Goal: Task Accomplishment & Management: Complete application form

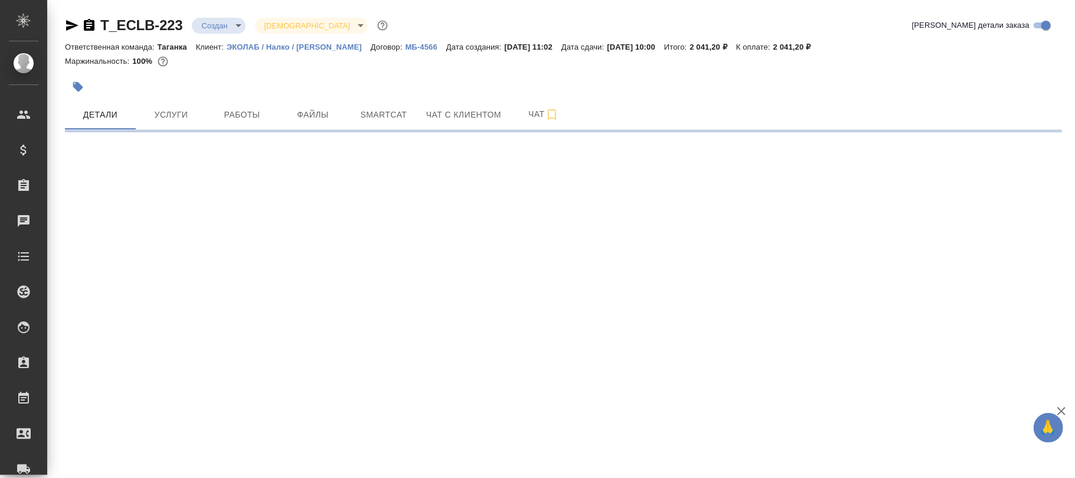
select select "RU"
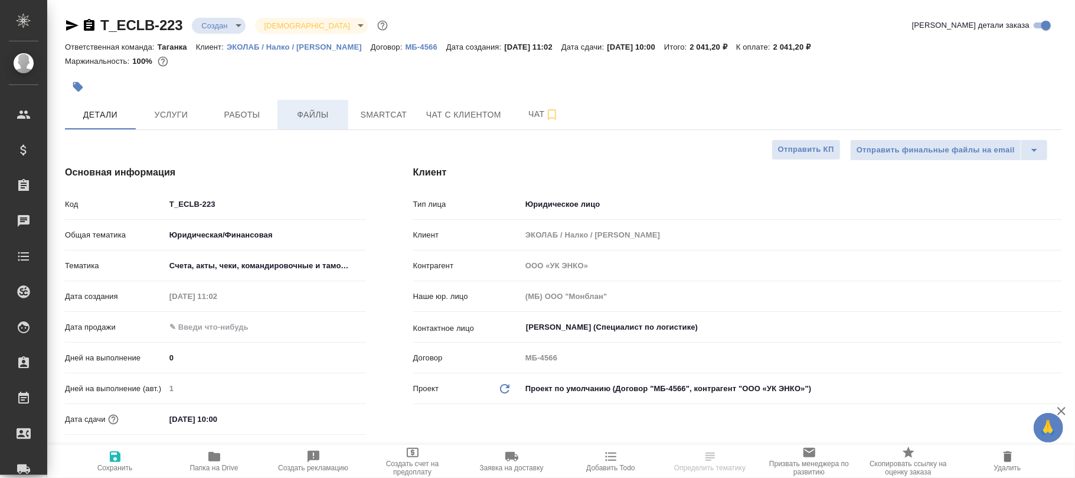
type textarea "x"
type input "[PERSON_NAME]"
click at [568, 388] on body "🙏 .cls-1 fill:#fff; AWATERA [PERSON_NAME]fokina Клиенты Спецификации Заказы Чат…" at bounding box center [537, 239] width 1075 height 478
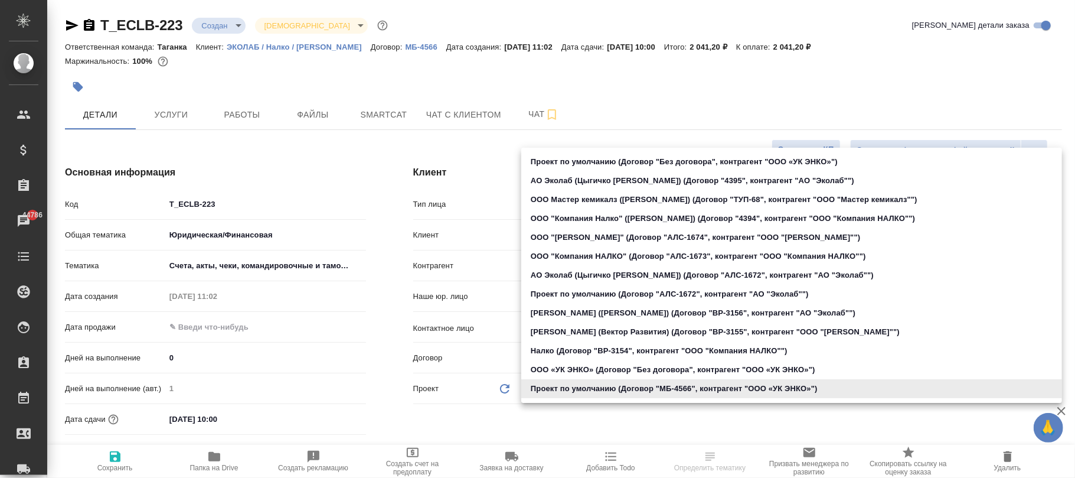
type textarea "x"
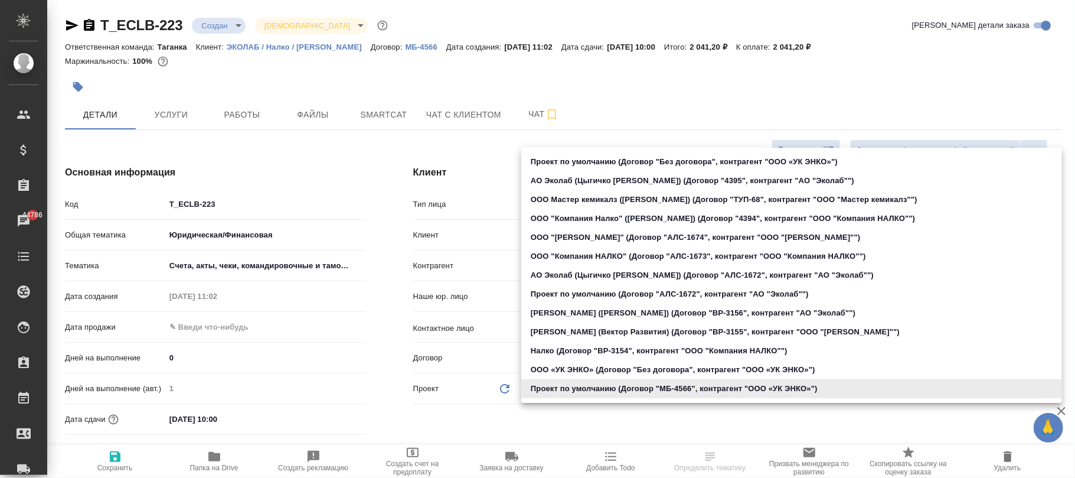
type textarea "x"
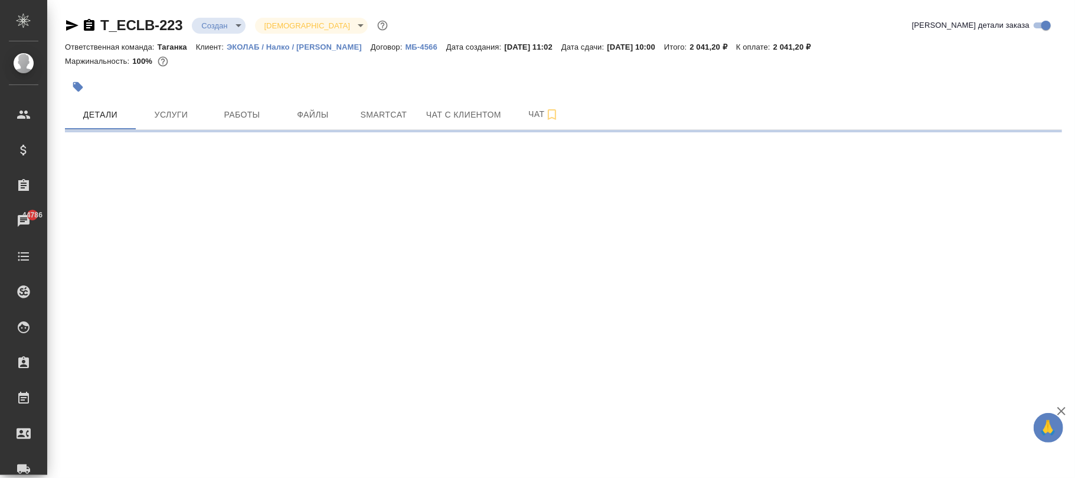
select select "RU"
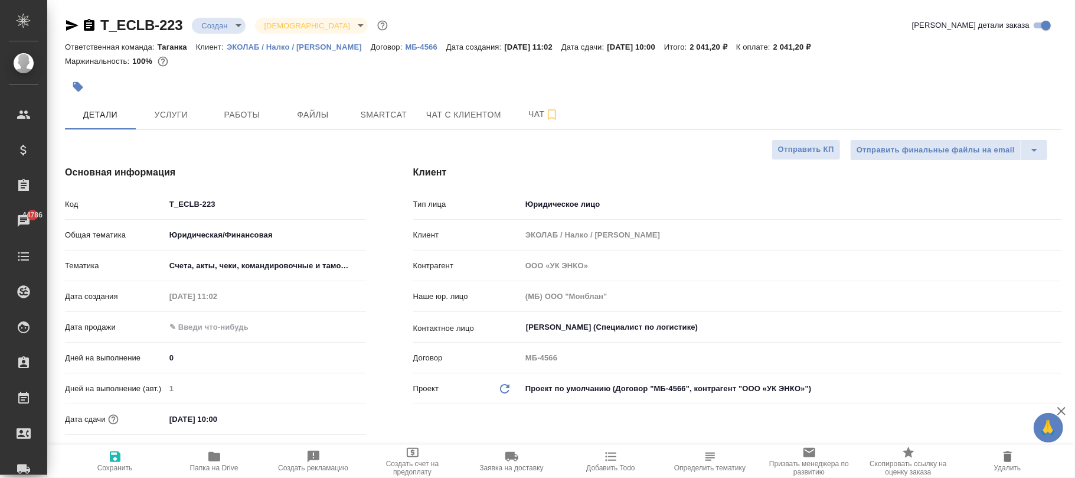
type textarea "x"
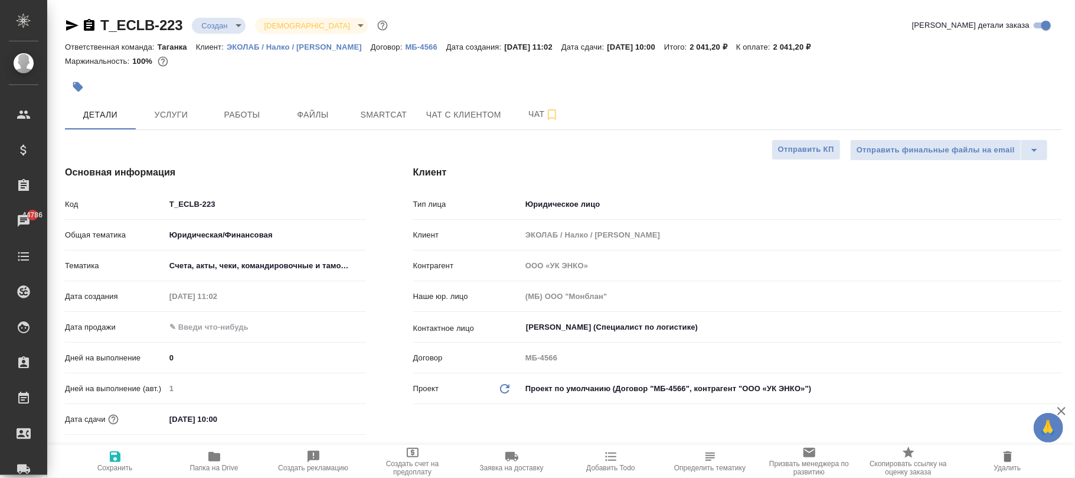
type textarea "x"
click at [307, 47] on p "ЭКОЛАБ / Налко / [PERSON_NAME]" at bounding box center [299, 47] width 144 height 9
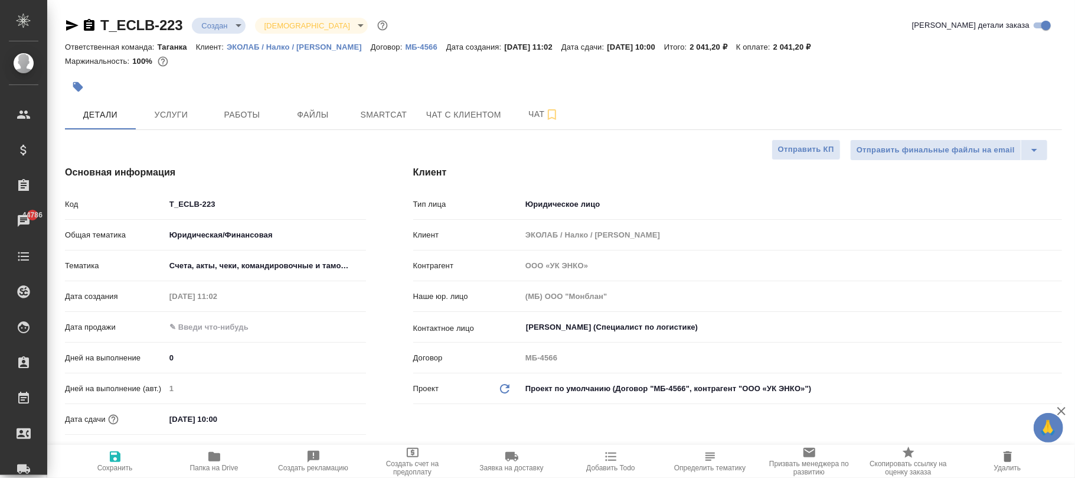
type textarea "x"
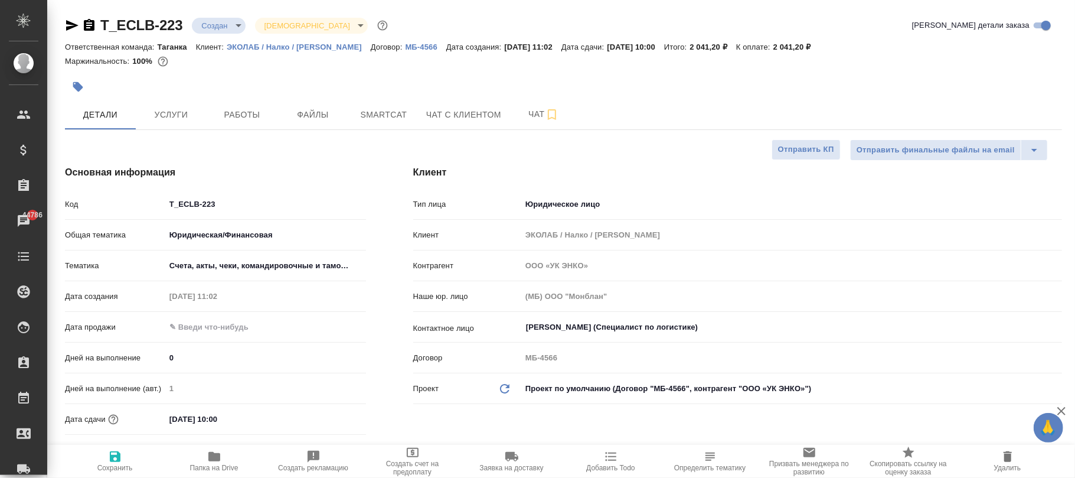
type textarea "x"
click at [594, 388] on body "🙏 .cls-1 fill:#fff; AWATERA [PERSON_NAME]fokina Клиенты Спецификации Заказы 447…" at bounding box center [537, 239] width 1075 height 478
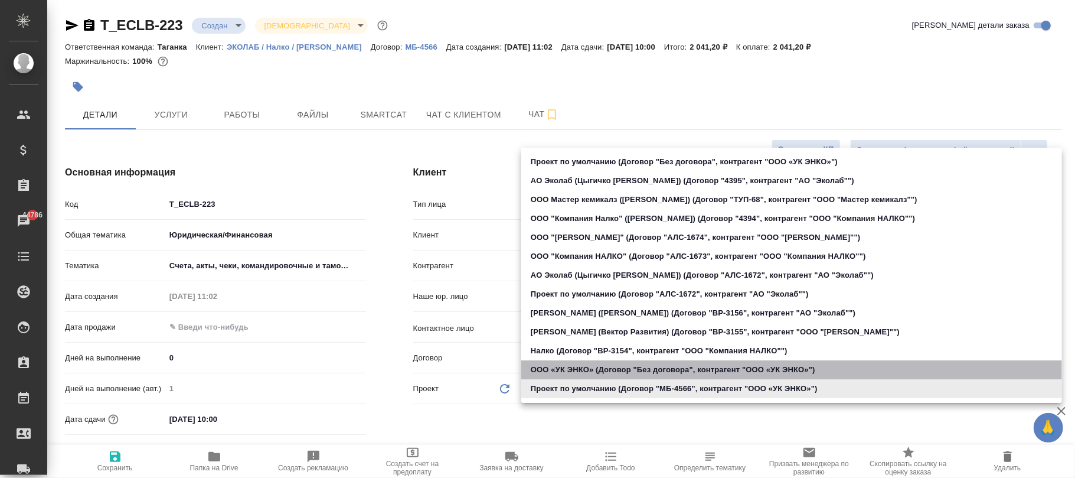
click at [597, 370] on li "ООО «УК ЭНКО» (Договор "Без договора", контрагент "ООО «УК ЭНКО»")" at bounding box center [791, 369] width 541 height 19
type input "6717bf3770a1badac594425b"
type textarea "x"
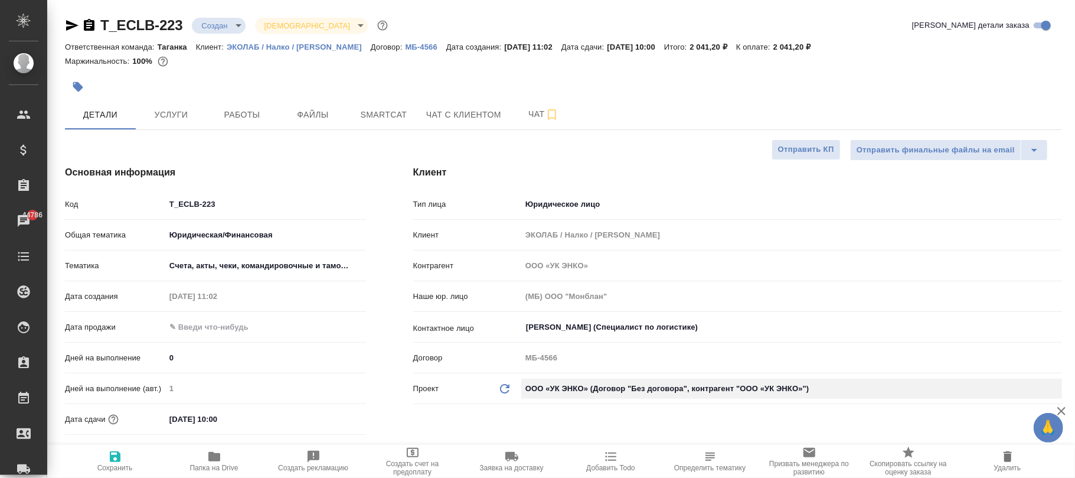
type input "(AU) Общество с ограниченной ответственностью "АЛС""
type input "Без договора"
type textarea "x"
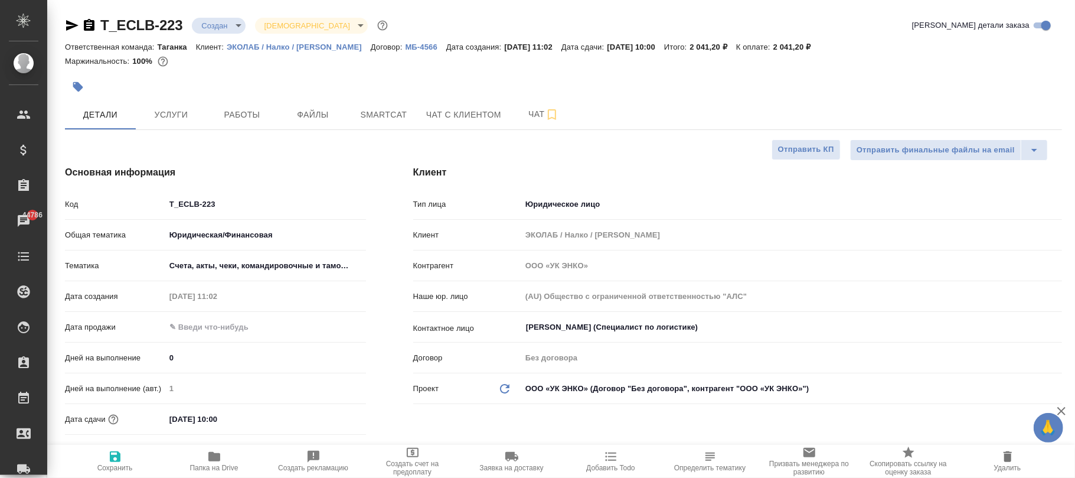
click at [512, 386] on div "Проект Обновить данные" at bounding box center [467, 388] width 108 height 14
click at [511, 385] on icon "Обновить данные" at bounding box center [505, 388] width 14 height 14
type textarea "x"
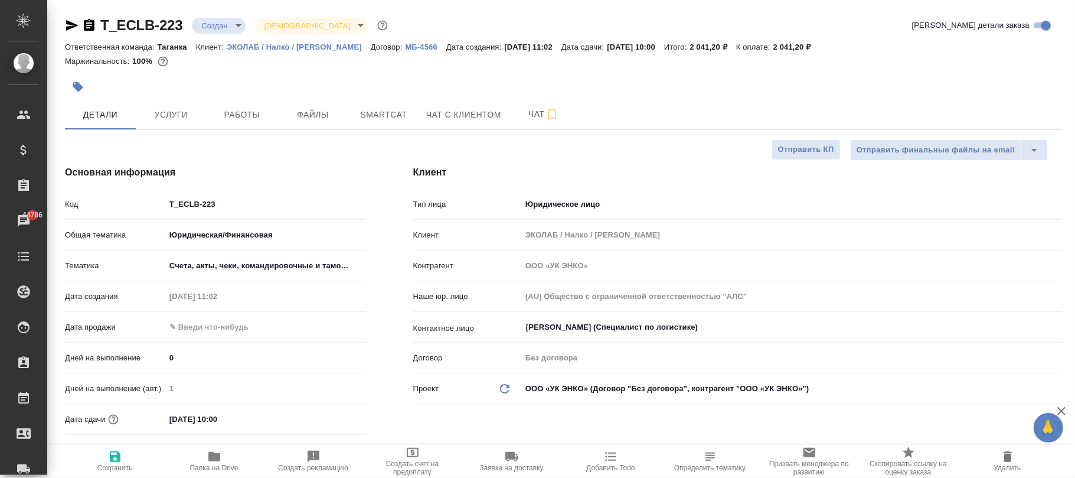
type textarea "x"
click at [112, 456] on icon "button" at bounding box center [115, 456] width 11 height 11
type textarea "x"
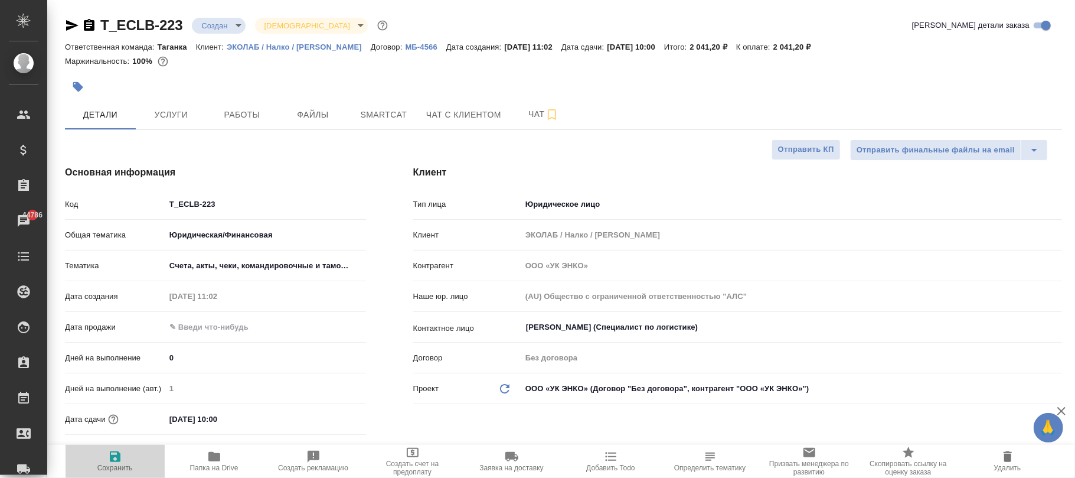
type textarea "x"
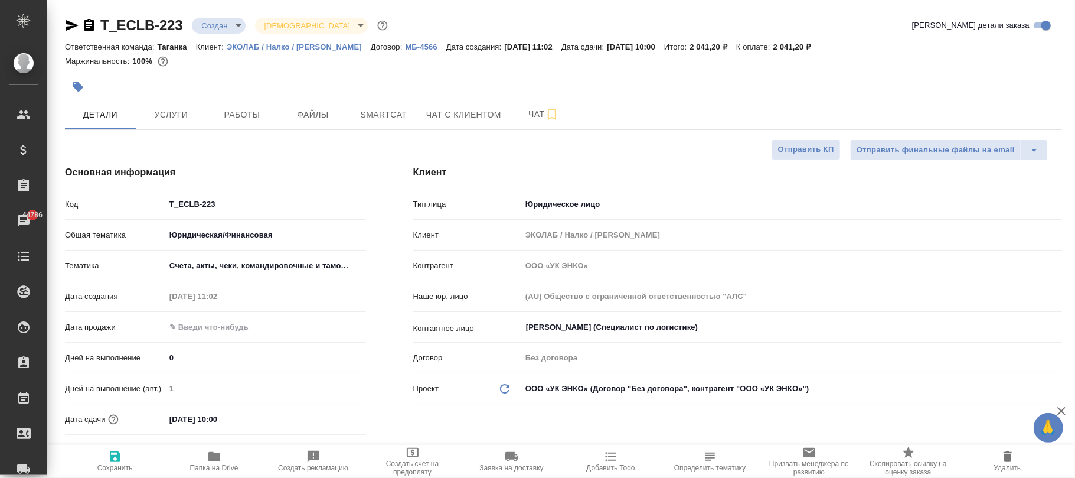
type textarea "x"
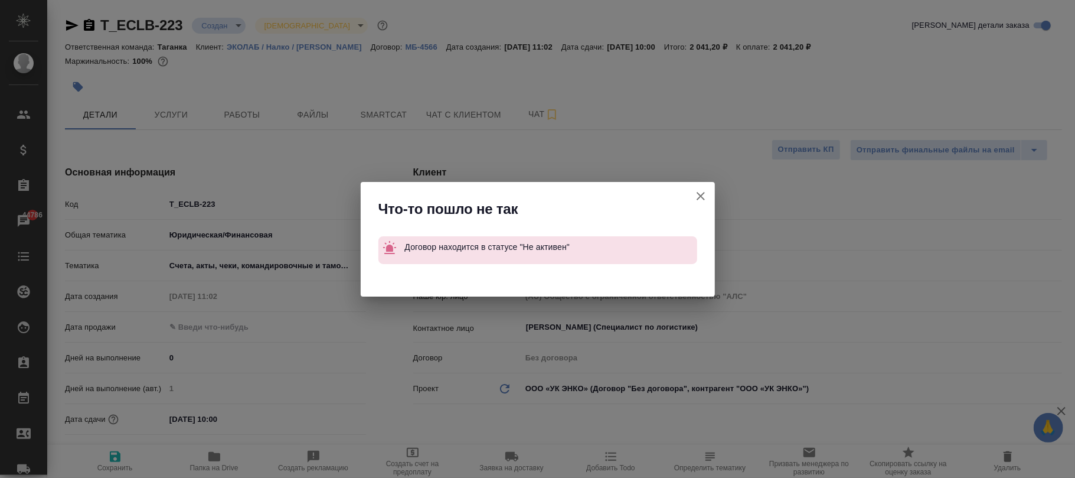
type textarea "x"
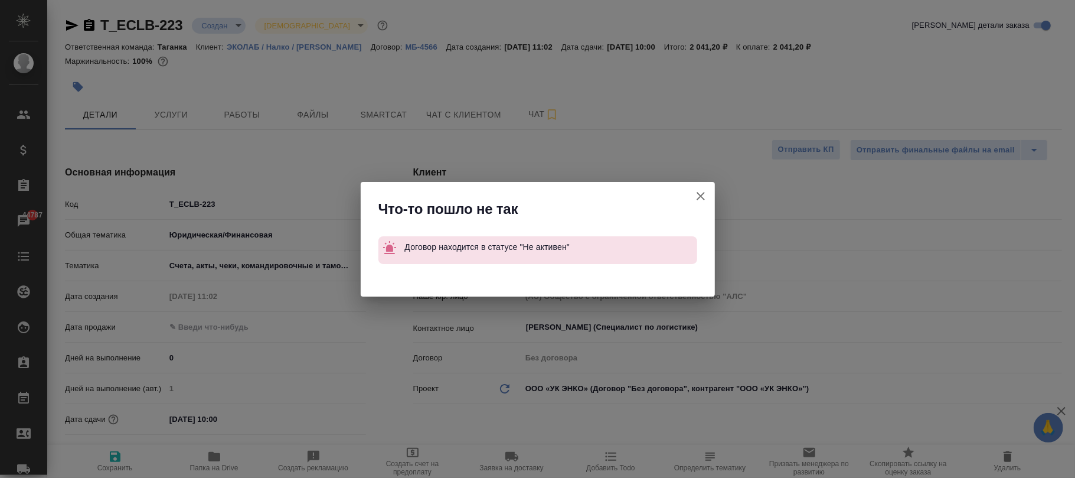
type textarea "x"
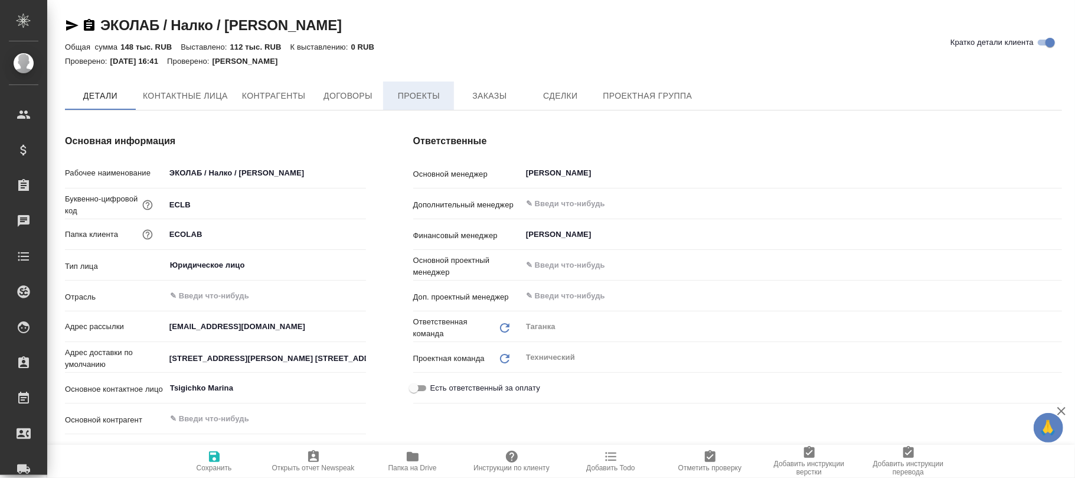
click at [436, 95] on span "Проекты" at bounding box center [418, 96] width 57 height 15
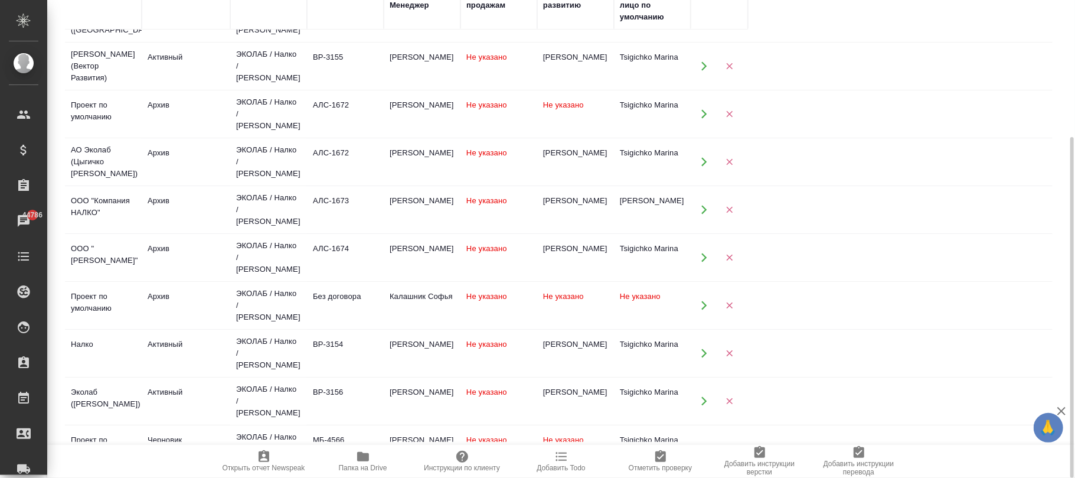
scroll to position [165, 0]
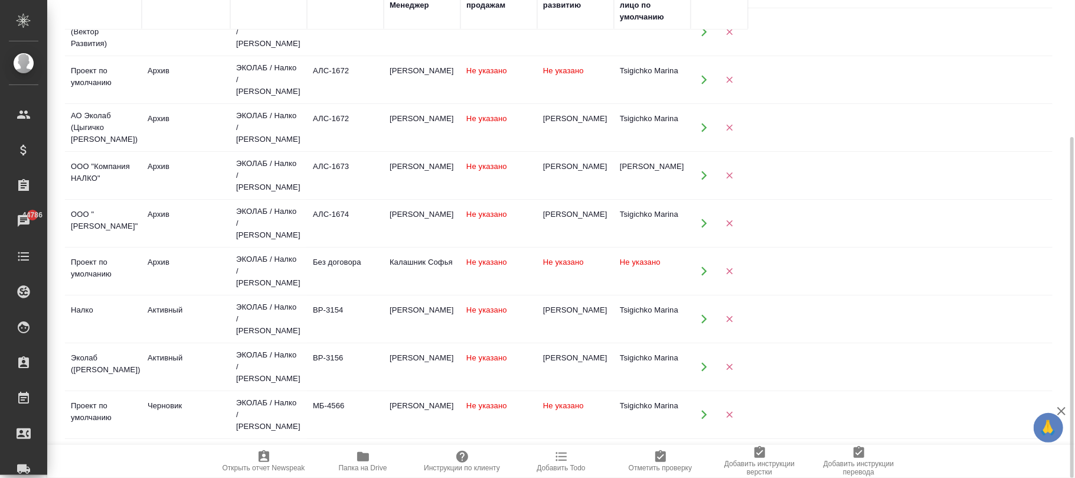
click at [339, 442] on td "Без договора" at bounding box center [345, 462] width 77 height 41
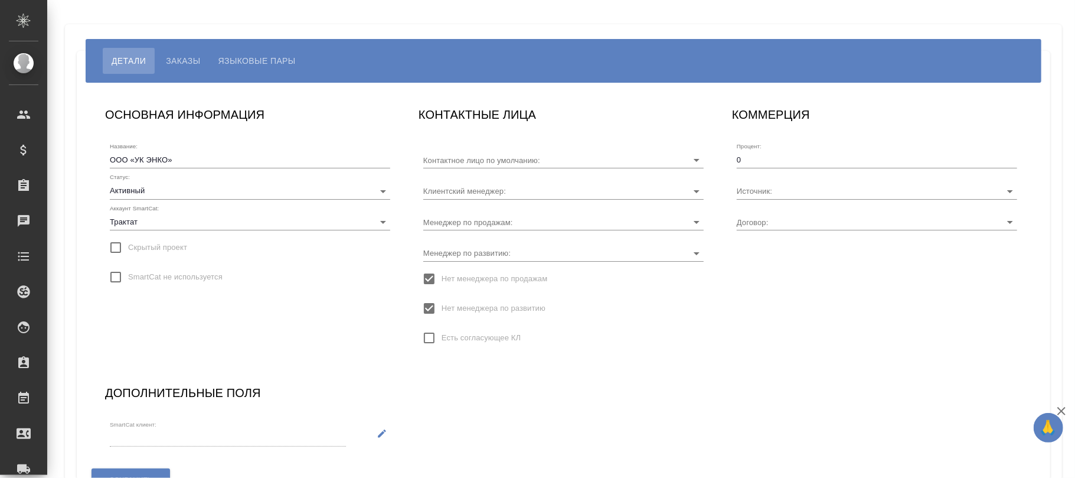
type input "[PERSON_NAME]"
type input "Без договора"
type input "[PERSON_NAME]"
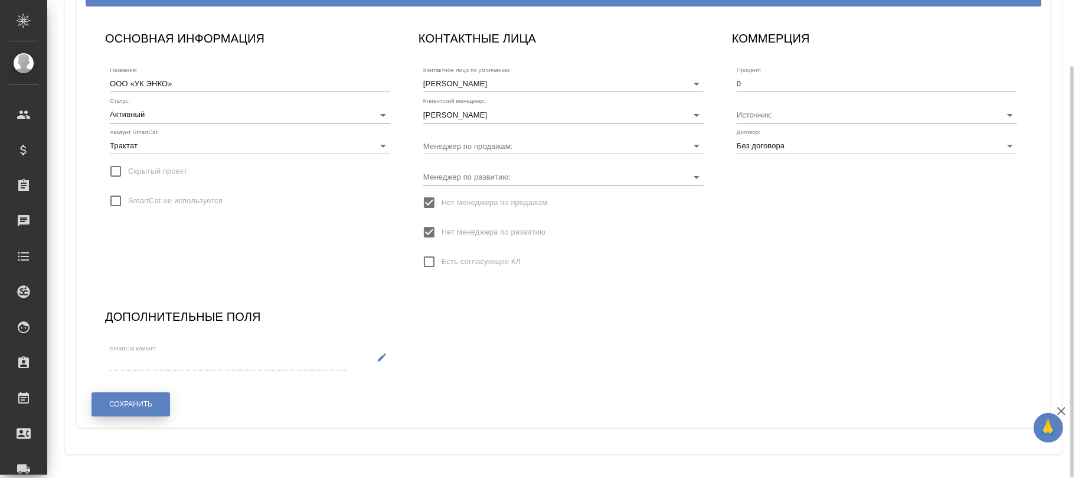
drag, startPoint x: 128, startPoint y: 407, endPoint x: 602, endPoint y: 236, distance: 504.6
click at [130, 407] on span "Сохранить" at bounding box center [130, 404] width 43 height 10
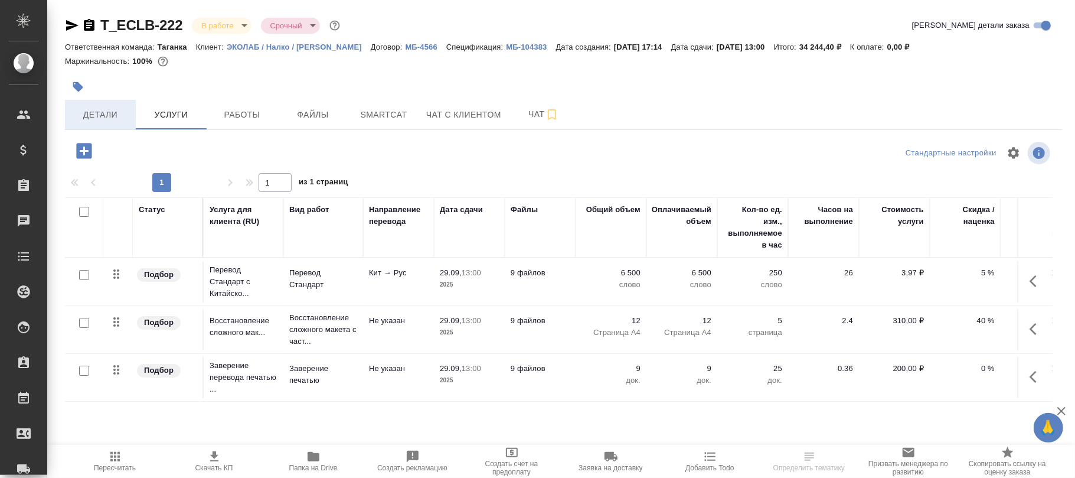
click at [118, 121] on span "Детали" at bounding box center [100, 114] width 57 height 15
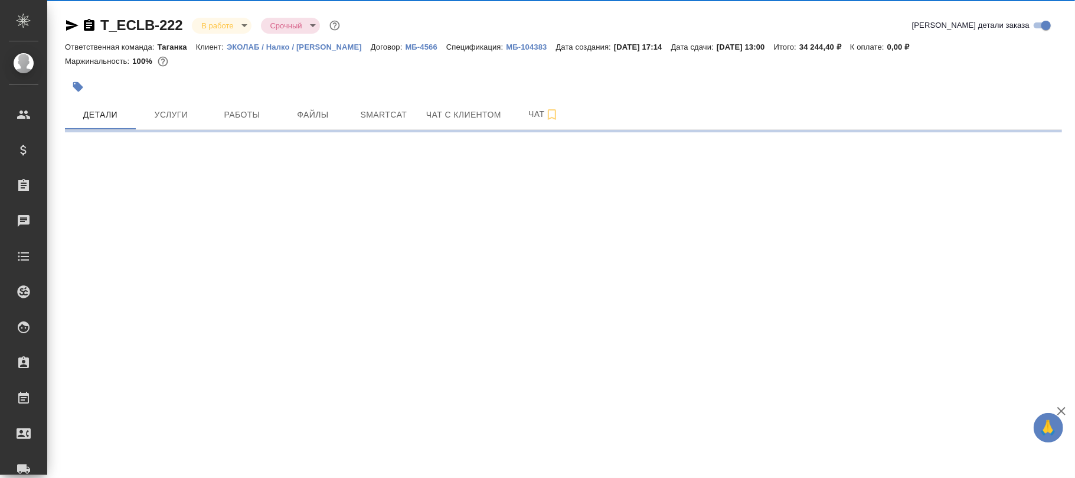
select select "RU"
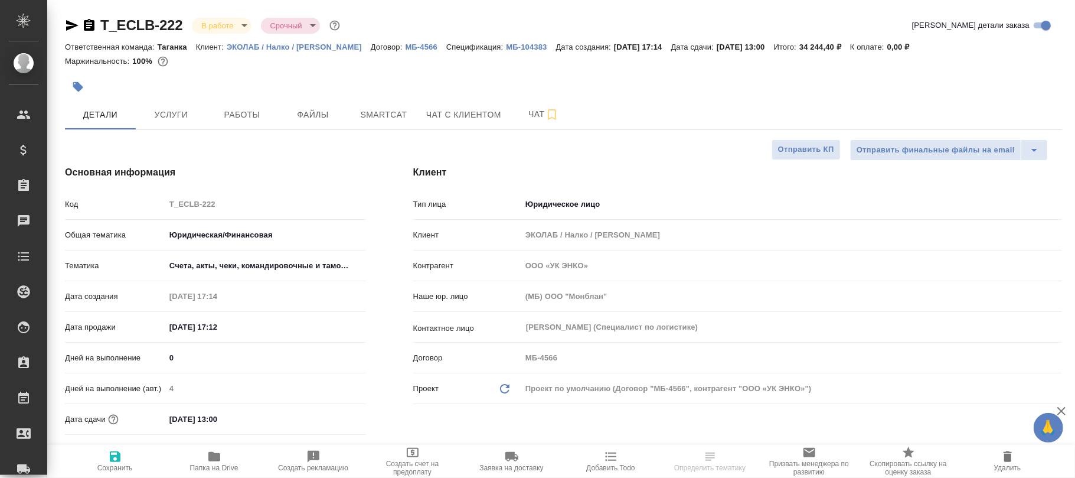
type textarea "x"
click at [517, 44] on p "МБ-104383" at bounding box center [531, 47] width 50 height 9
select select "RU"
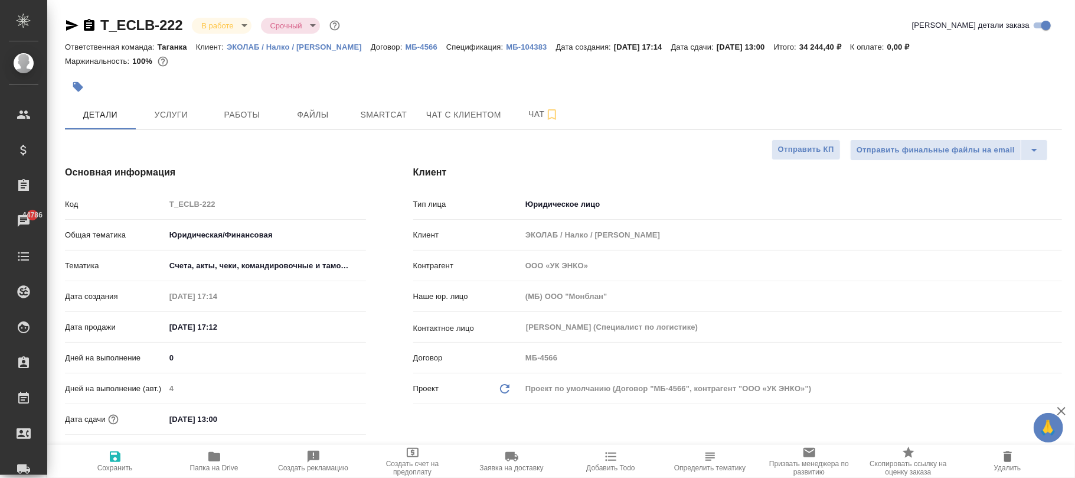
type textarea "x"
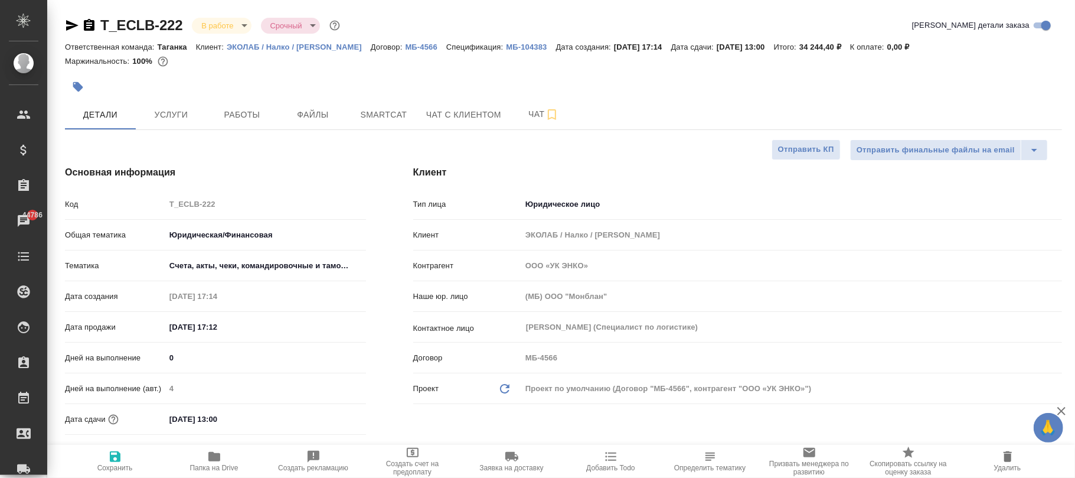
type textarea "x"
drag, startPoint x: 191, startPoint y: 17, endPoint x: 102, endPoint y: 22, distance: 89.3
click at [102, 22] on div "T_ECLB-222 В работе inProgress Срочный urgent" at bounding box center [203, 25] width 277 height 19
copy link "T_ECLB-222"
type textarea "x"
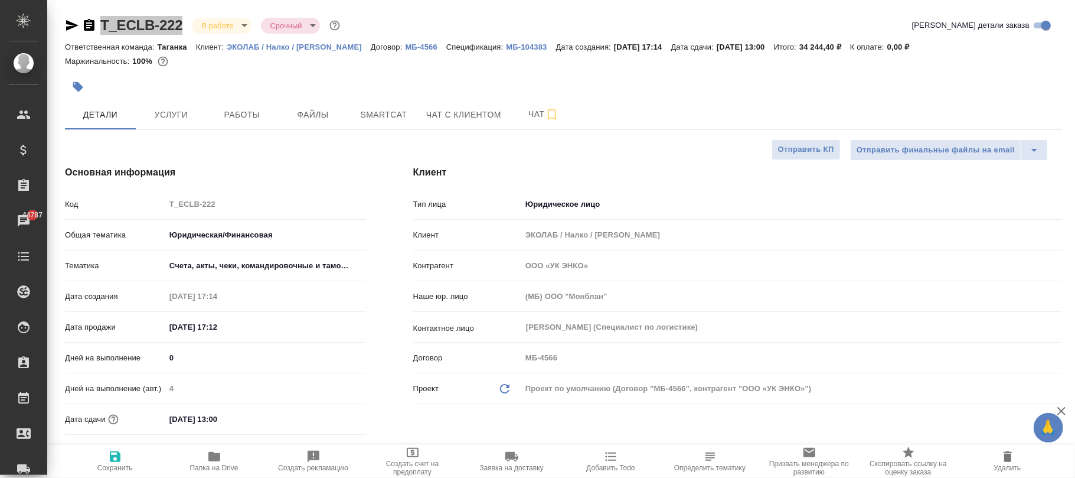
type textarea "x"
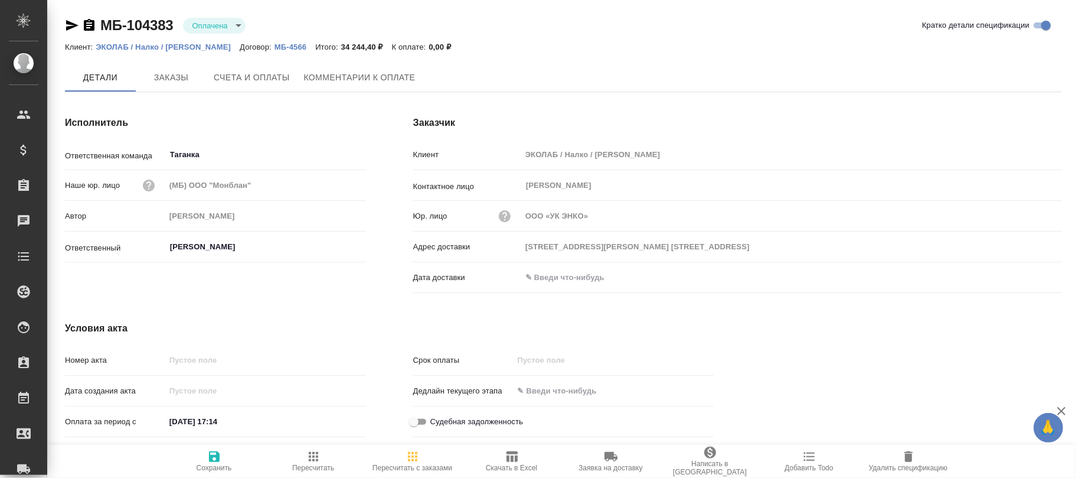
click at [272, 86] on button "Счета и оплаты" at bounding box center [252, 77] width 90 height 28
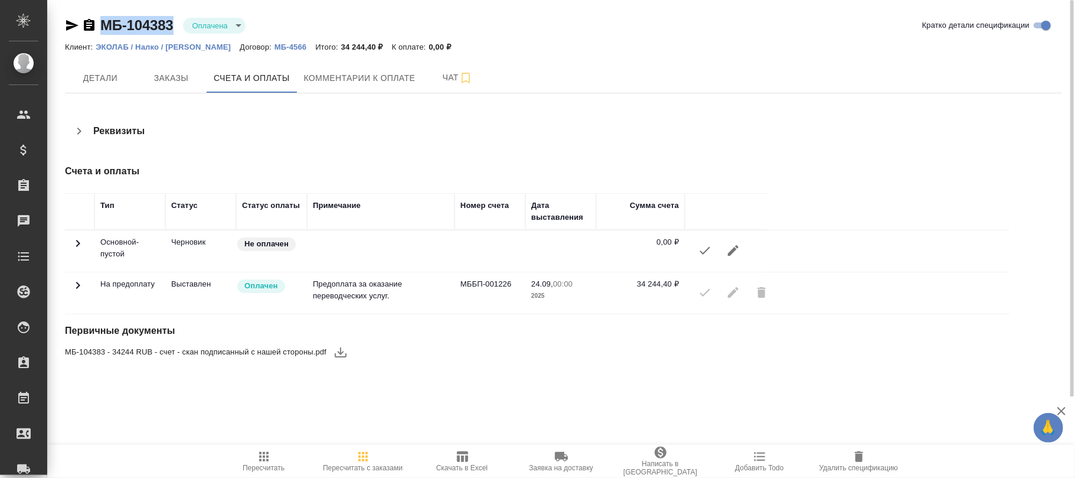
drag, startPoint x: 175, startPoint y: 12, endPoint x: 97, endPoint y: 17, distance: 77.5
click at [97, 17] on div "МБ-104383 Оплачена payed Кратко детали спецификации Клиент: ЭКОЛАБ / Налко / Си…" at bounding box center [563, 198] width 1010 height 396
